Goal: Transaction & Acquisition: Purchase product/service

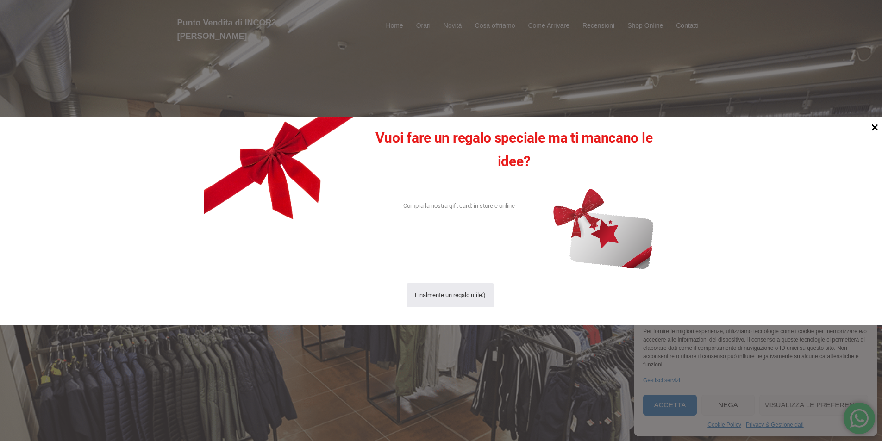
click at [874, 130] on icon at bounding box center [875, 127] width 13 height 13
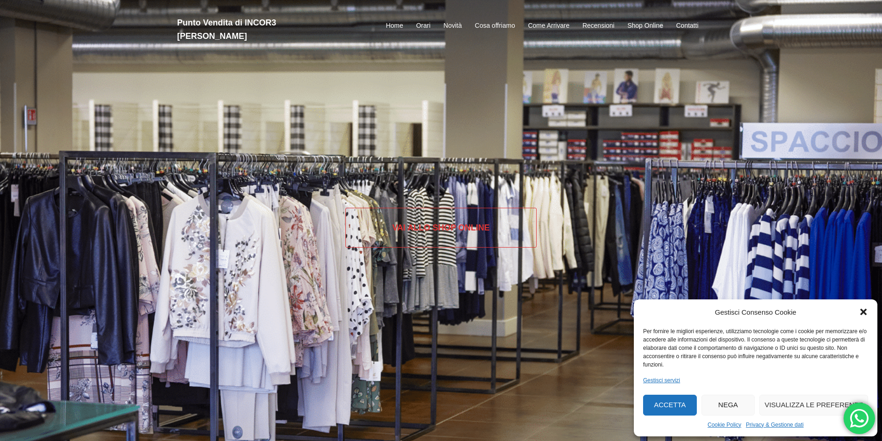
click at [439, 220] on link "Vai allo SHOP ONLINE" at bounding box center [441, 228] width 191 height 40
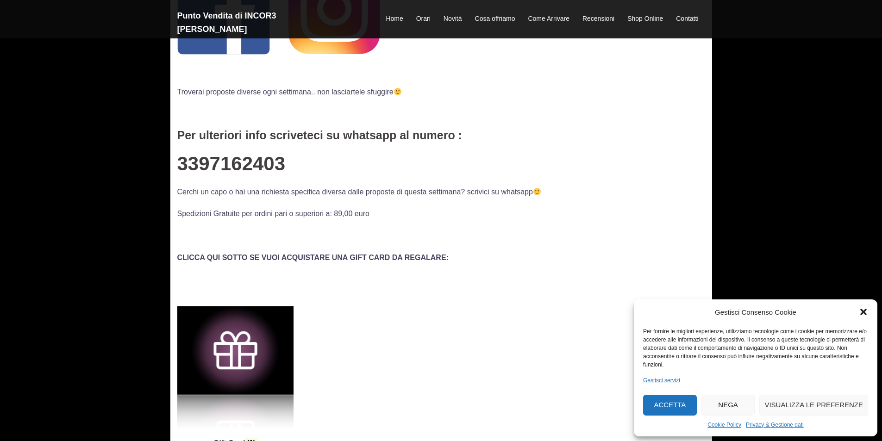
scroll to position [185, 0]
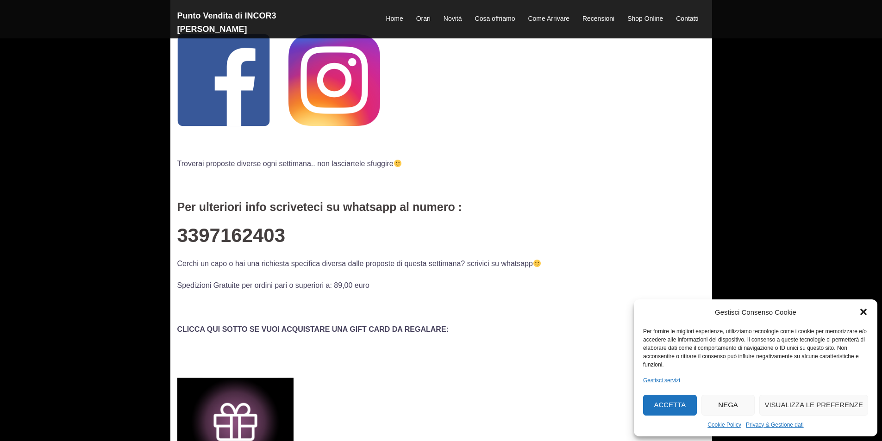
click at [347, 102] on img at bounding box center [335, 80] width 92 height 92
